Goal: Find specific page/section: Find specific page/section

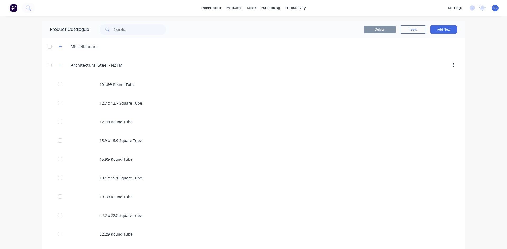
click at [61, 65] on button "button" at bounding box center [60, 65] width 7 height 7
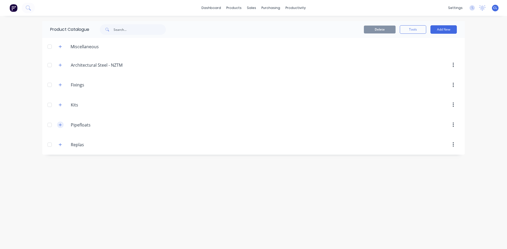
click at [60, 124] on icon "button" at bounding box center [60, 124] width 3 height 3
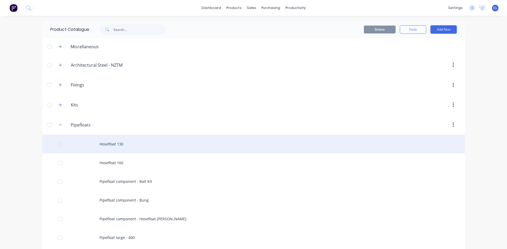
click at [123, 145] on div "Hosefloat 130" at bounding box center [253, 144] width 422 height 19
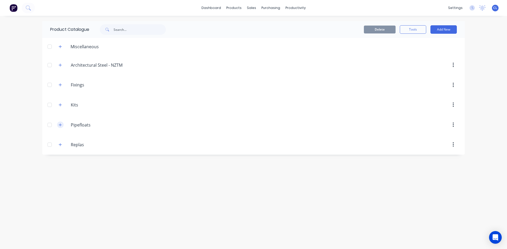
click at [62, 124] on button "button" at bounding box center [60, 125] width 7 height 7
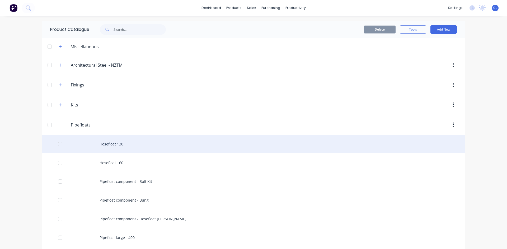
click at [104, 140] on div "Hosefloat 130" at bounding box center [253, 144] width 422 height 19
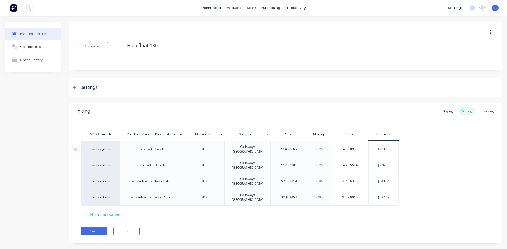
click at [154, 151] on div "base set - Galv kit" at bounding box center [152, 149] width 34 height 7
click at [80, 87] on div "Settings" at bounding box center [88, 87] width 17 height 7
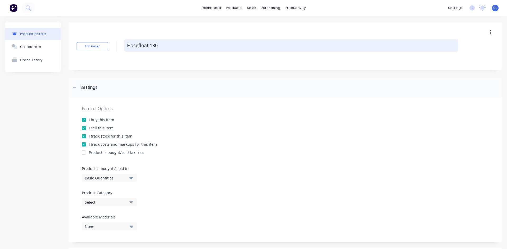
type textarea "x"
click at [230, 43] on textarea "Hosefloat 130" at bounding box center [290, 45] width 333 height 12
